Goal: Transaction & Acquisition: Purchase product/service

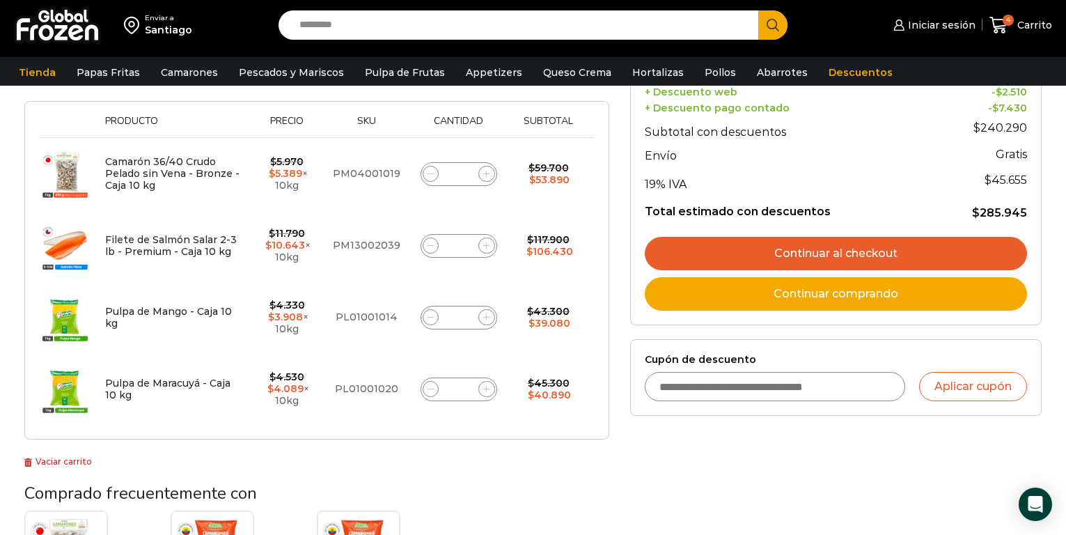
scroll to position [209, 0]
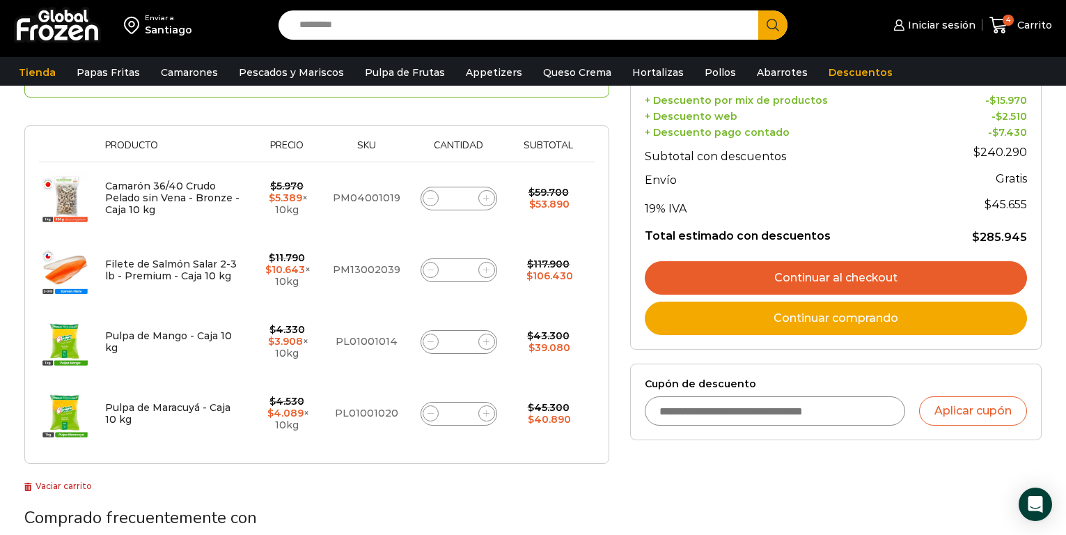
click at [797, 275] on link "Continuar al checkout" at bounding box center [836, 277] width 382 height 33
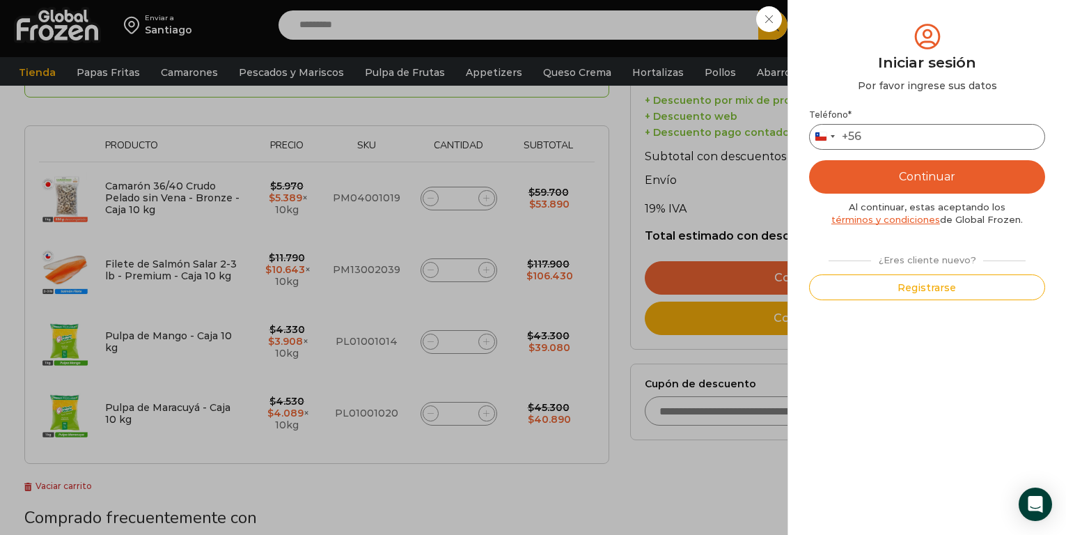
click at [905, 143] on input "Teléfono *" at bounding box center [927, 137] width 236 height 26
type input "*********"
click at [809, 160] on button "Continuar" at bounding box center [927, 176] width 236 height 33
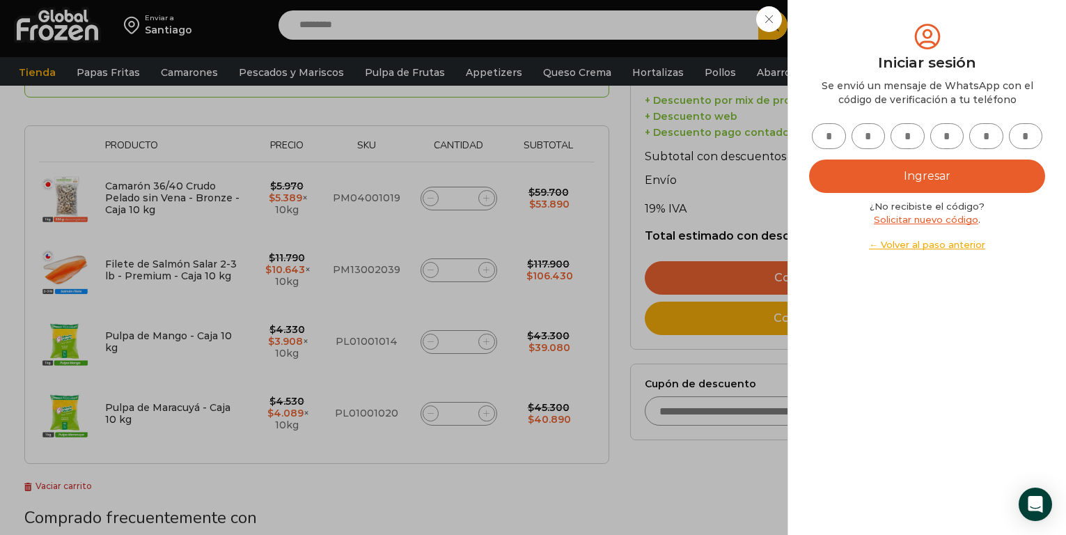
click at [824, 138] on input "text" at bounding box center [829, 136] width 34 height 26
type input "*"
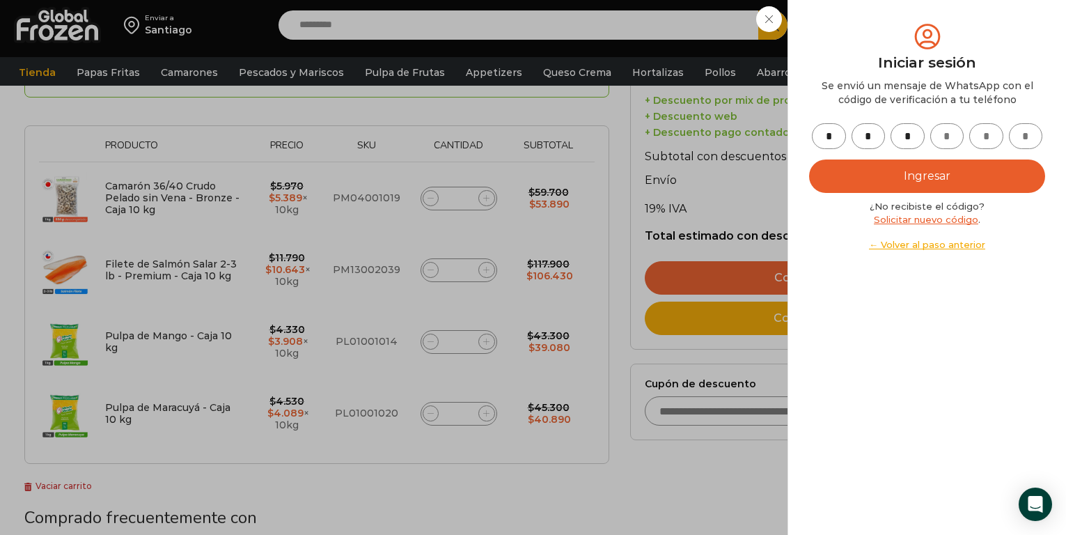
type input "*"
click at [937, 176] on button "Ingresar" at bounding box center [927, 175] width 236 height 33
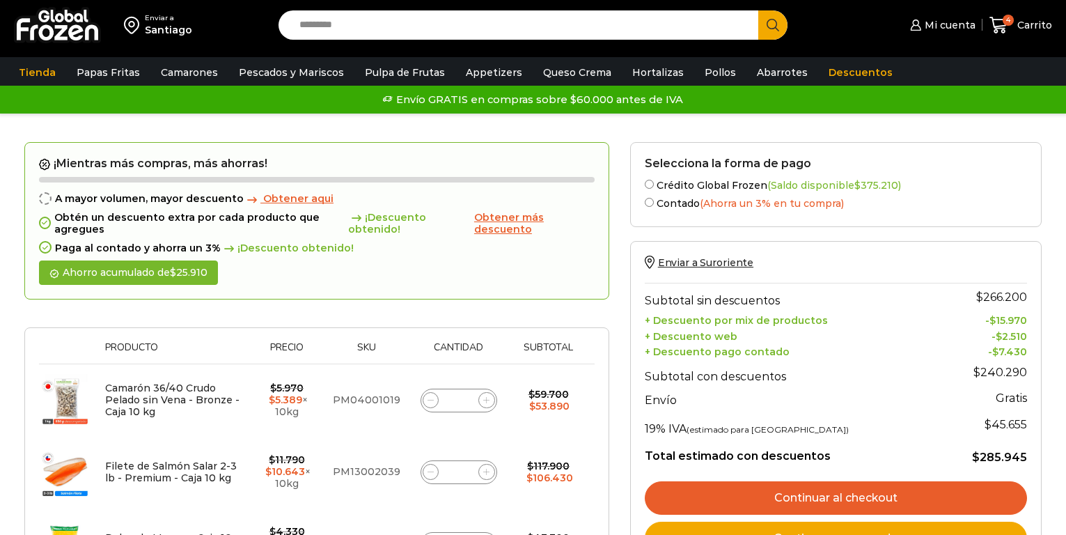
click at [788, 489] on link "Continuar al checkout" at bounding box center [836, 497] width 382 height 33
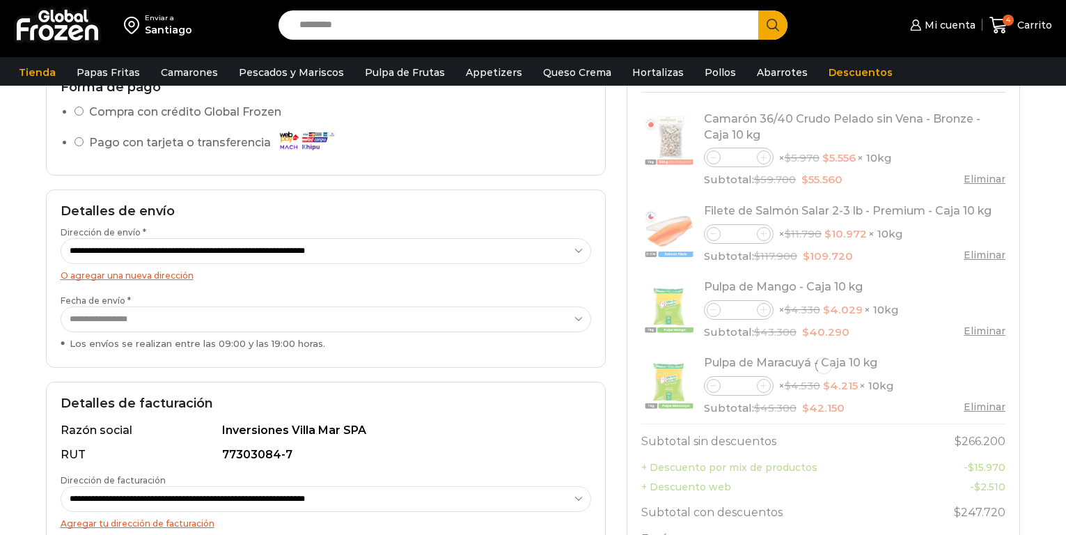
scroll to position [70, 0]
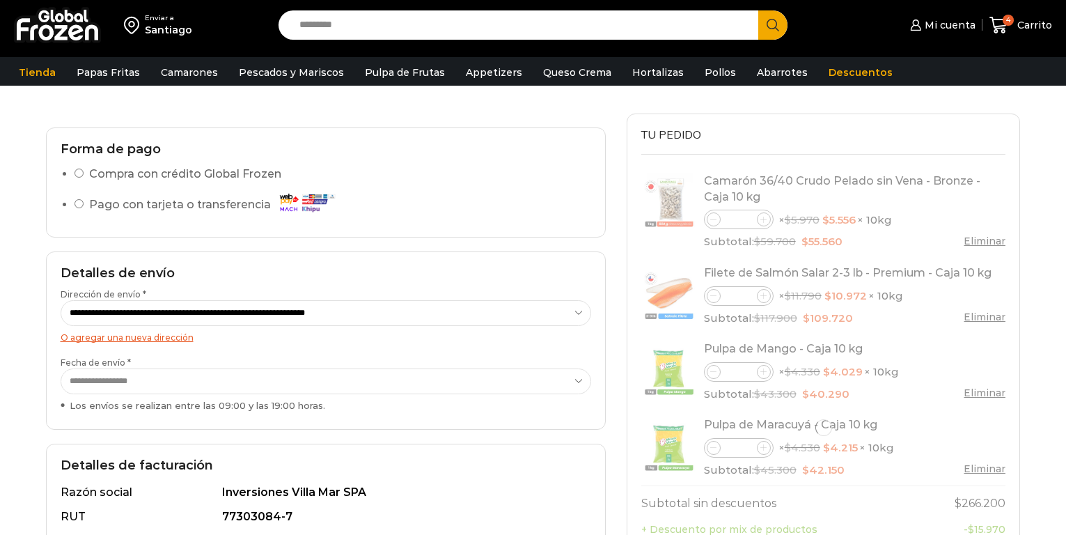
select select "*"
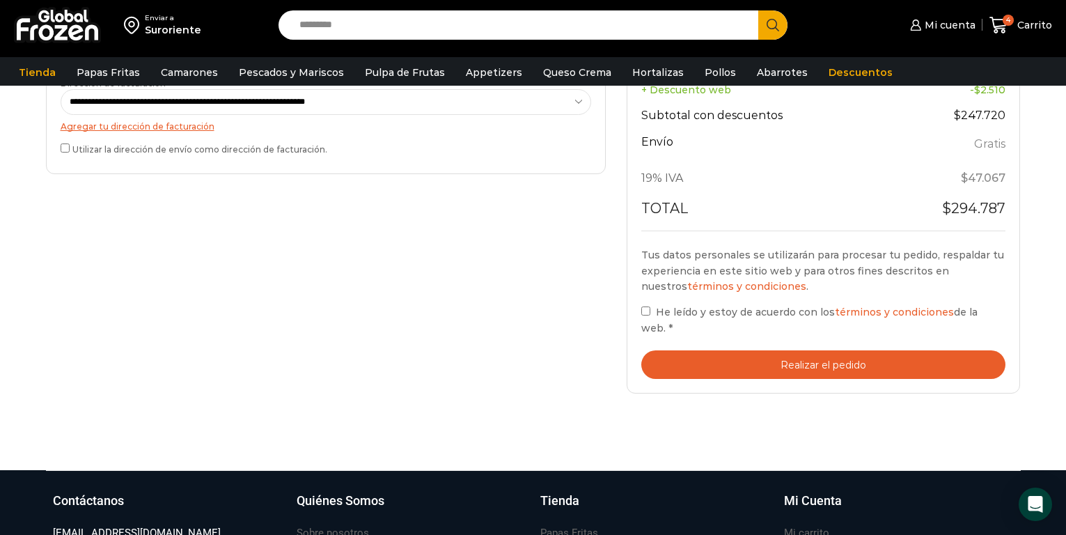
scroll to position [557, 0]
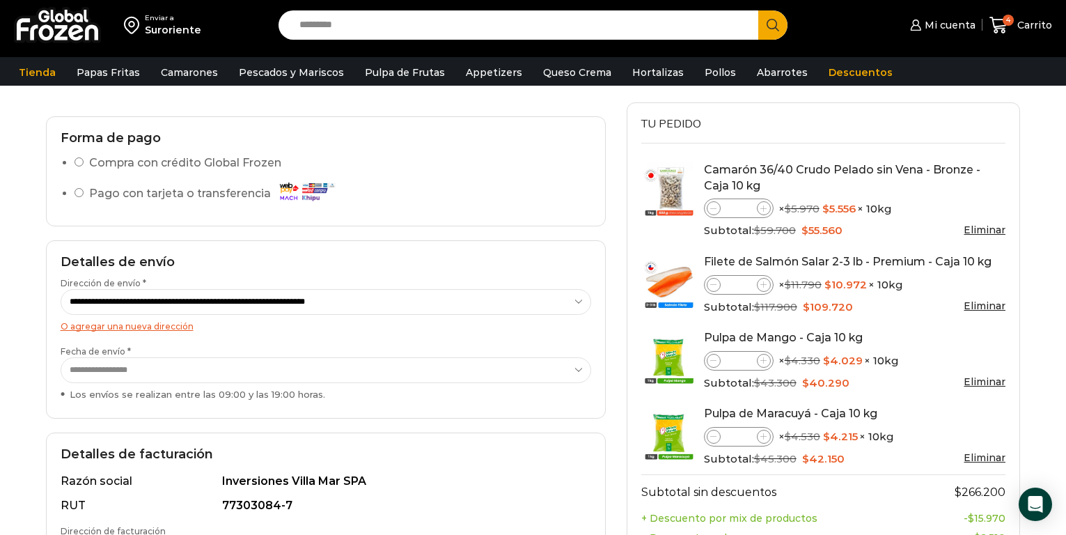
scroll to position [70, 0]
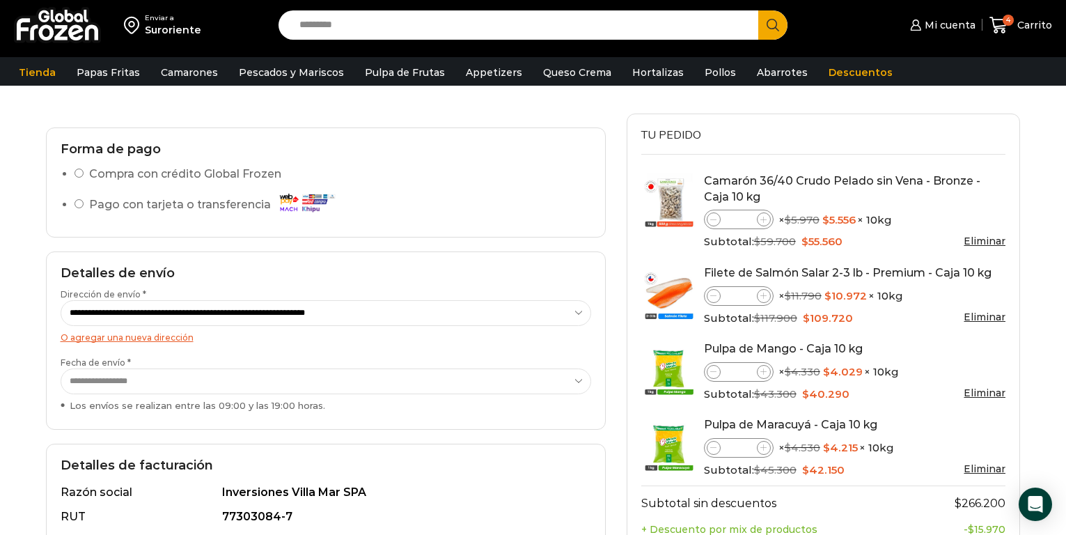
click at [986, 386] on link "Eliminar" at bounding box center [985, 392] width 42 height 13
click at [970, 391] on link "Eliminar" at bounding box center [985, 392] width 42 height 13
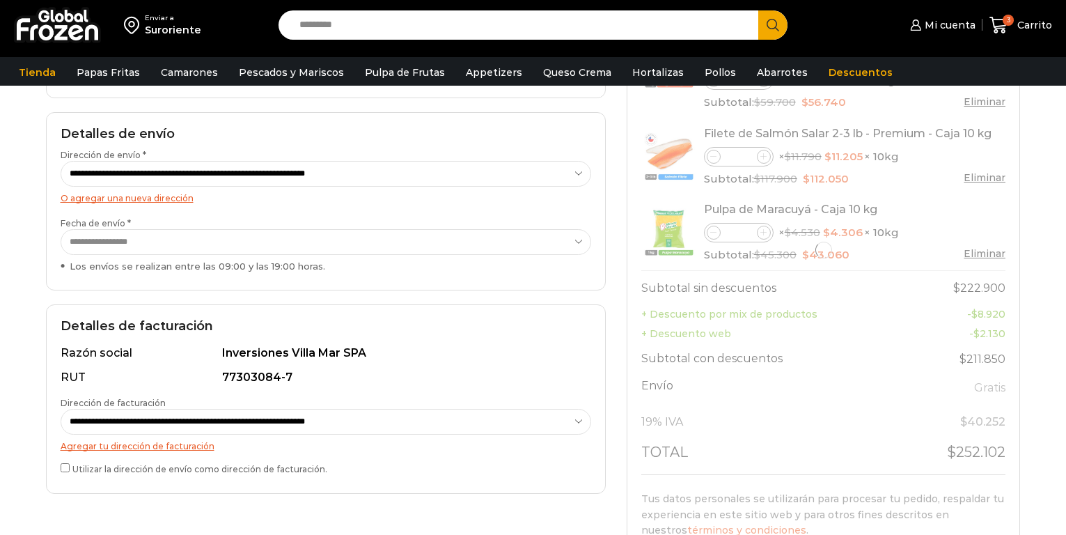
scroll to position [70, 0]
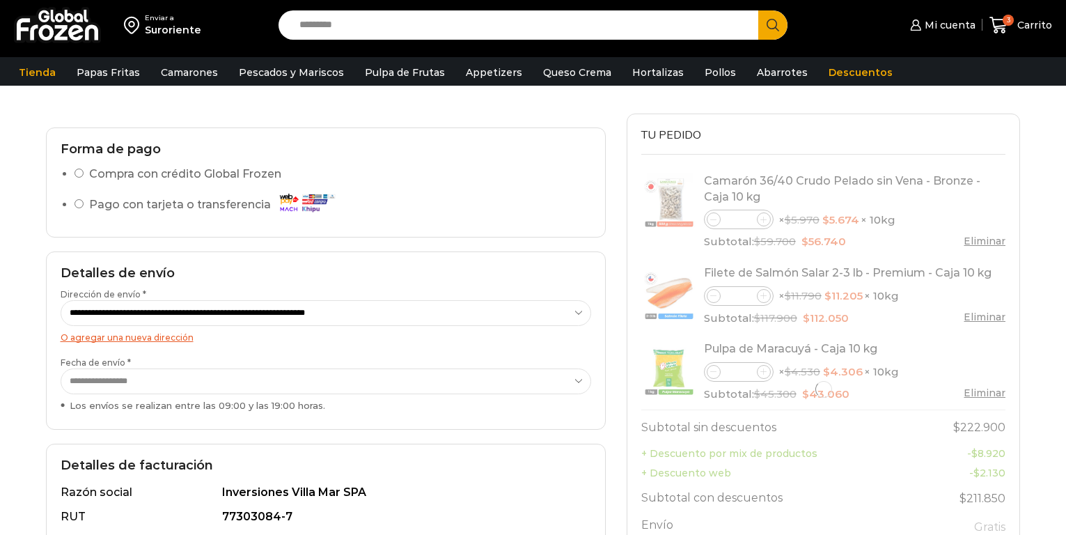
select select "*"
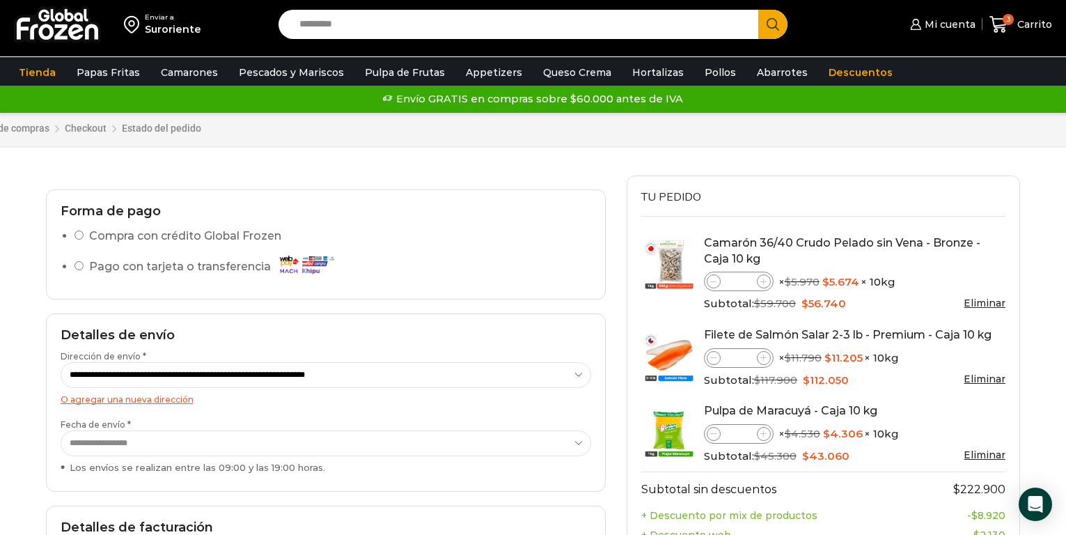
scroll to position [0, 0]
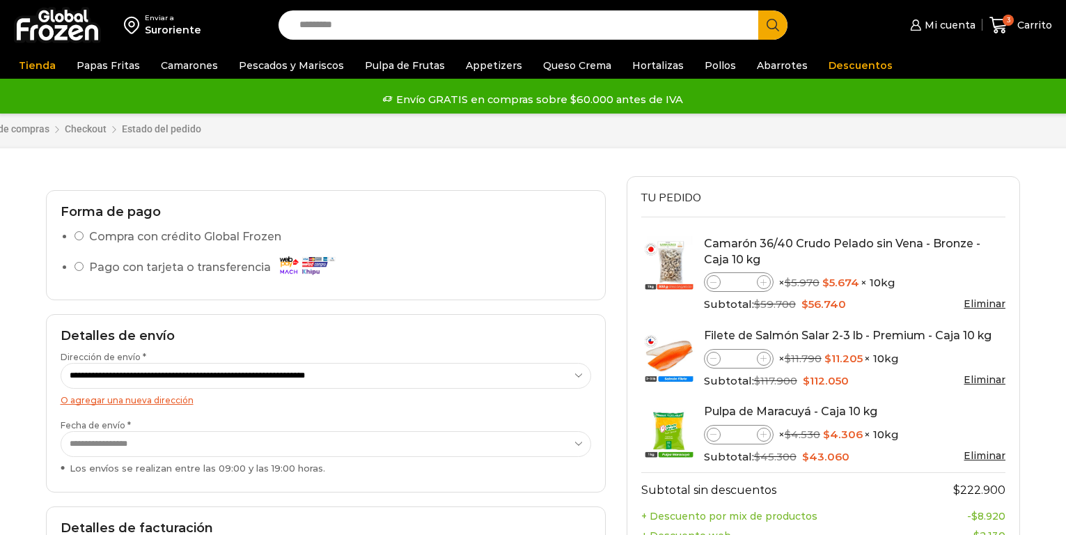
scroll to position [63, 0]
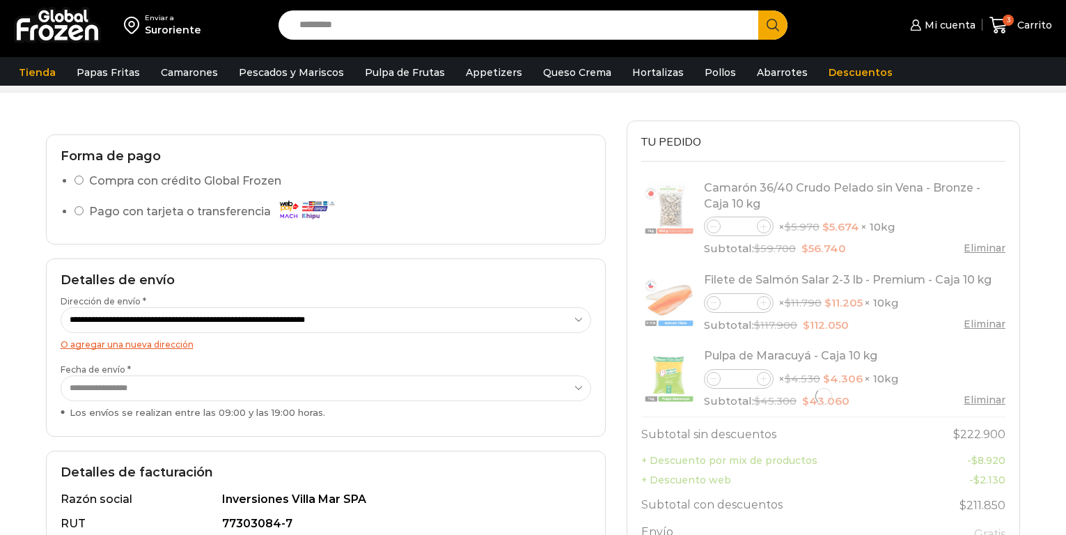
select select "*"
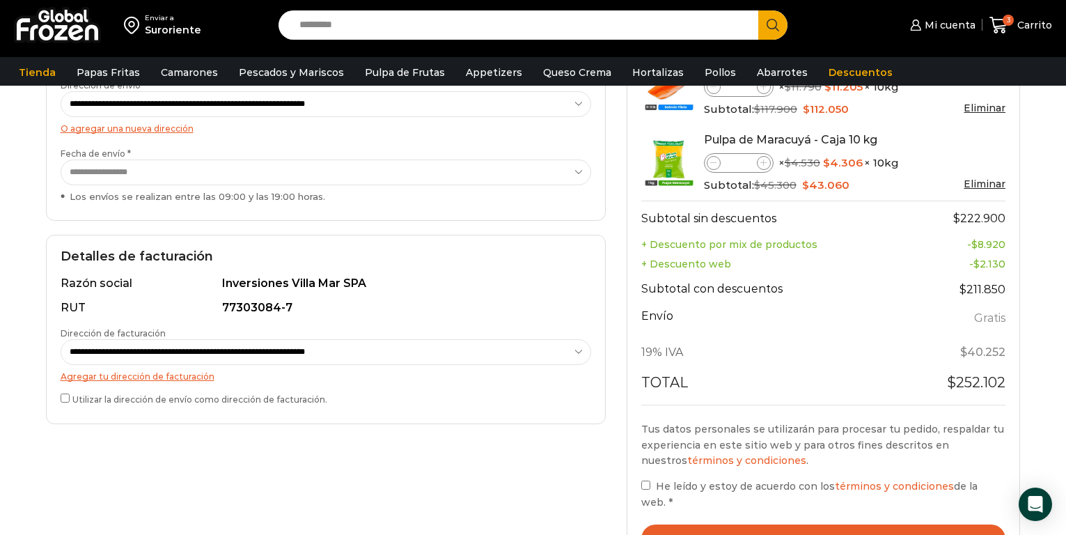
scroll to position [348, 0]
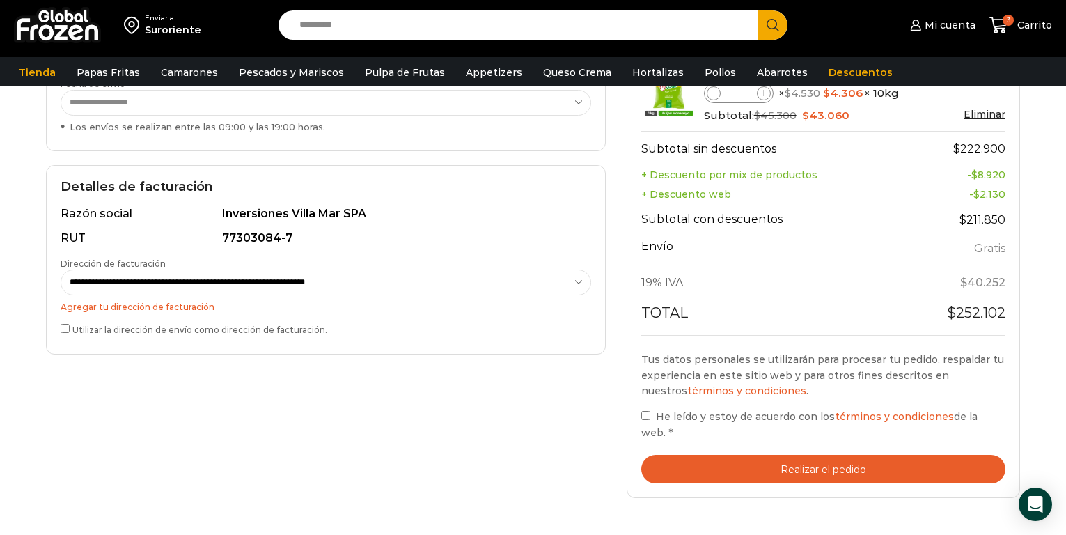
click at [780, 455] on button "Realizar el pedido" at bounding box center [823, 469] width 365 height 29
